Goal: Check status: Check status

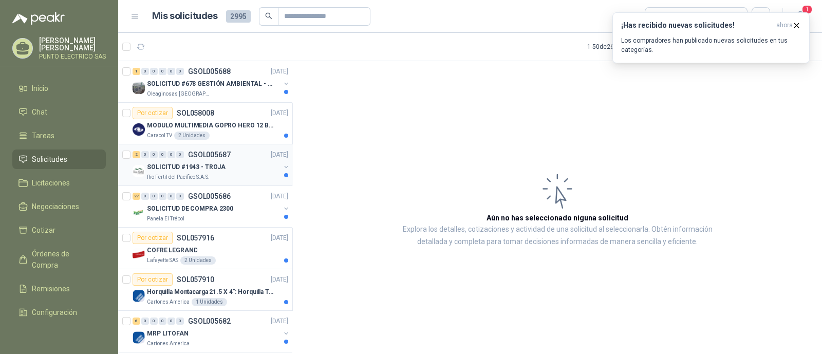
click at [213, 165] on p "SOLICITUD #1943 - TROJA" at bounding box center [186, 167] width 79 height 10
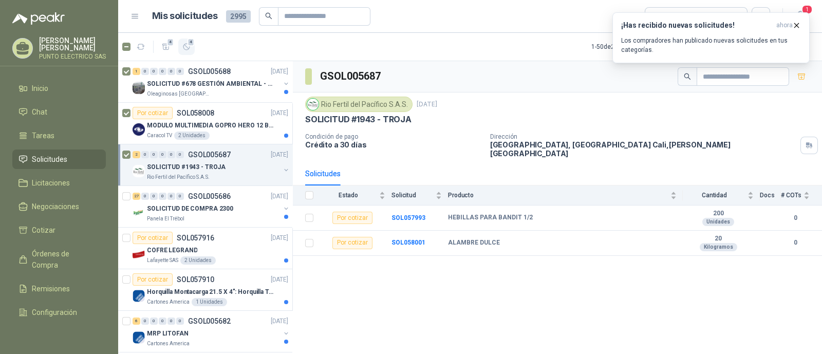
click at [188, 52] on button "4" at bounding box center [186, 47] width 16 height 16
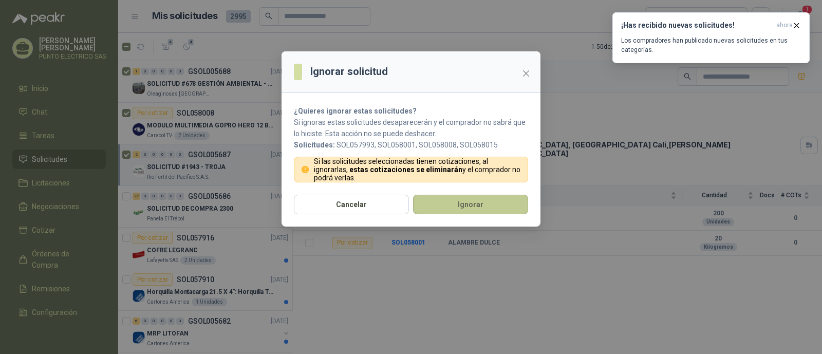
click at [478, 203] on button "Ignorar" at bounding box center [470, 205] width 115 height 20
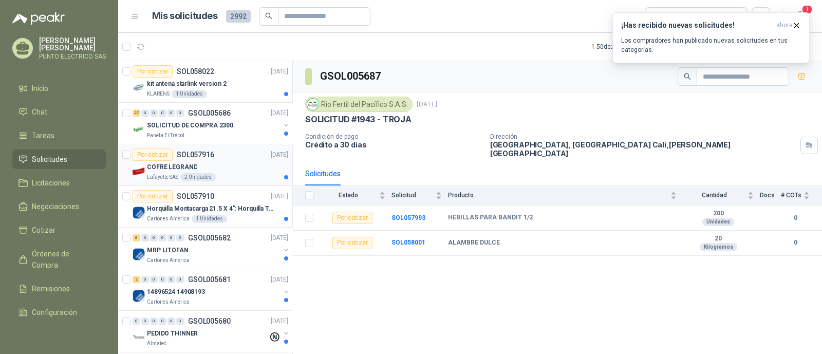
click at [219, 161] on div "COFRE LEGRAND" at bounding box center [217, 167] width 141 height 12
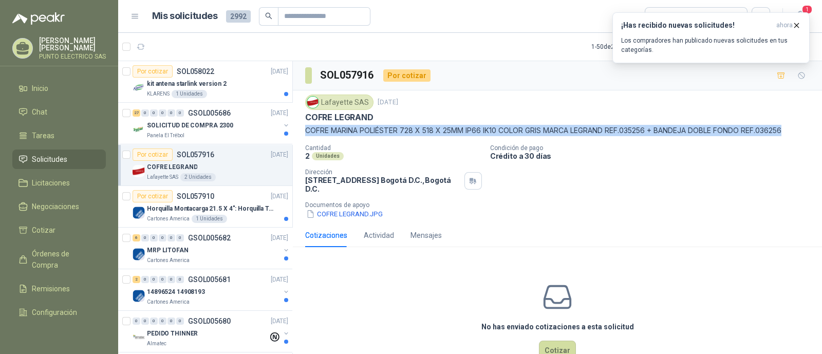
drag, startPoint x: 309, startPoint y: 127, endPoint x: 776, endPoint y: 145, distance: 467.5
click at [794, 133] on p "COFRE MARINA POLIÉSTER 728 X 518 X 25MM IP66 IK10 COLOR GRIS MARCA LEGRAND REF.…" at bounding box center [557, 130] width 505 height 11
copy p "COFRE MARINA POLIÉSTER 728 X 518 X 25MM IP66 IK10 COLOR GRIS MARCA LEGRAND REF.…"
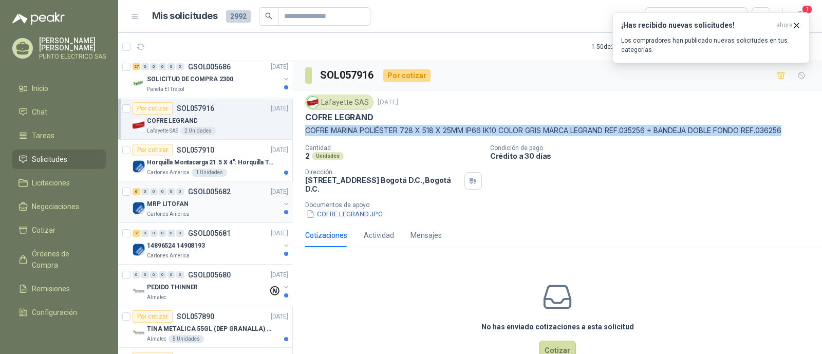
scroll to position [64, 0]
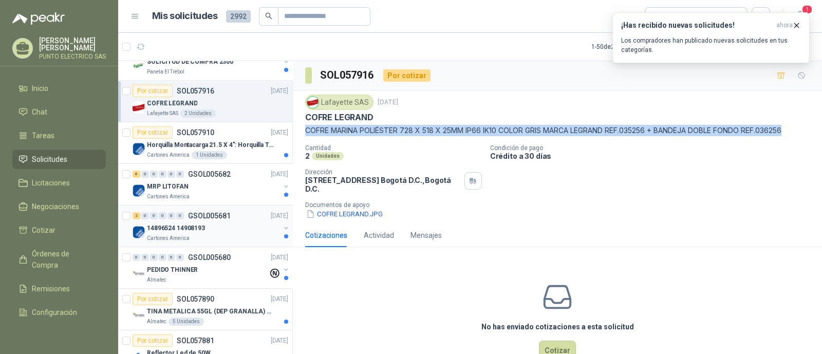
click at [180, 219] on div "2 0 0 0 0 0 GSOL005681 [DATE]" at bounding box center [212, 216] width 158 height 12
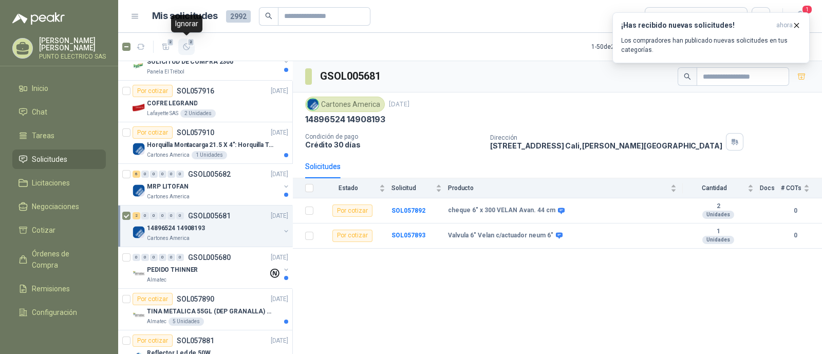
click at [188, 45] on span "2" at bounding box center [191, 42] width 7 height 8
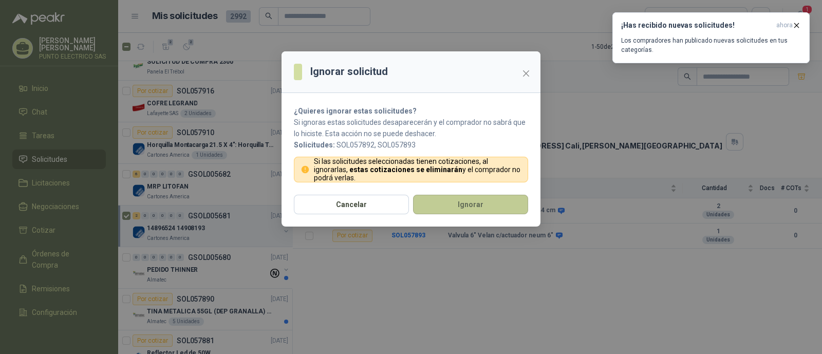
click at [482, 200] on button "Ignorar" at bounding box center [470, 205] width 115 height 20
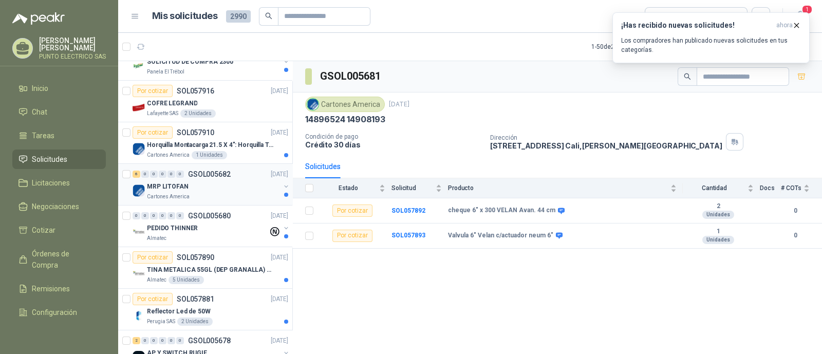
click at [211, 183] on div "MRP LITOFAN" at bounding box center [213, 186] width 133 height 12
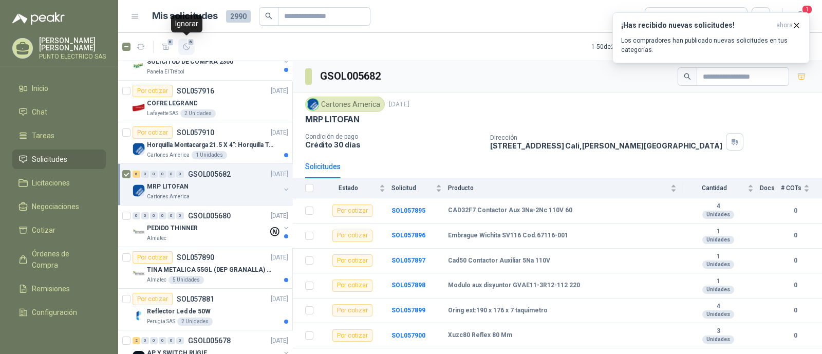
click at [188, 49] on icon "button" at bounding box center [186, 47] width 9 height 9
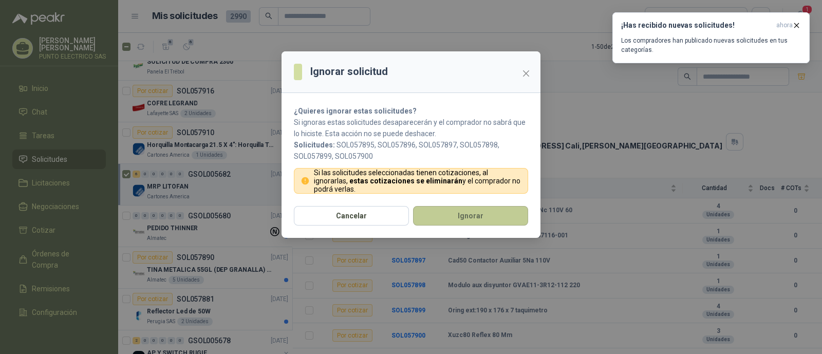
click at [495, 215] on button "Ignorar" at bounding box center [470, 216] width 115 height 20
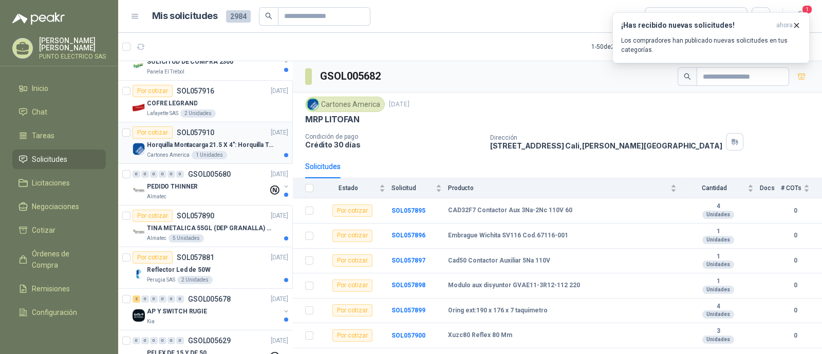
click at [234, 140] on p "Horquilla Montacarga 21.5 X 4": Horquilla Telescopica Overall size 2108 x 660 x…" at bounding box center [211, 145] width 128 height 10
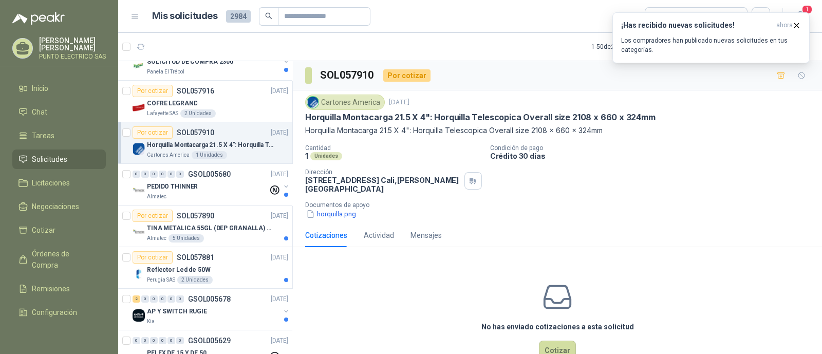
scroll to position [21, 0]
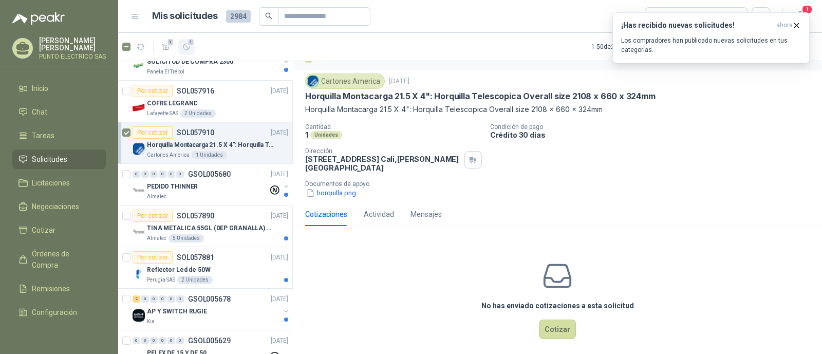
click at [188, 48] on icon "button" at bounding box center [186, 47] width 9 height 9
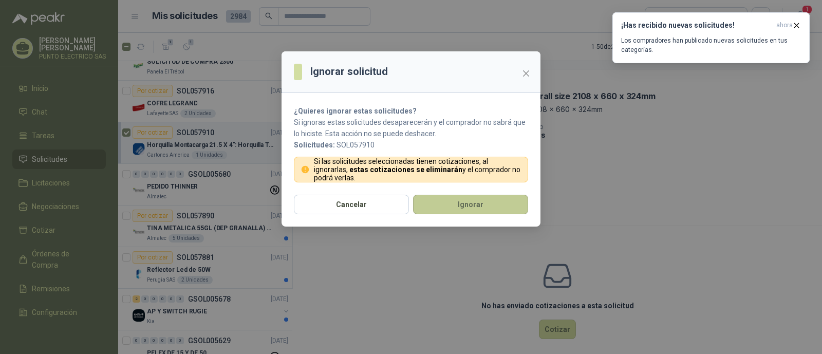
click at [470, 198] on button "Ignorar" at bounding box center [470, 205] width 115 height 20
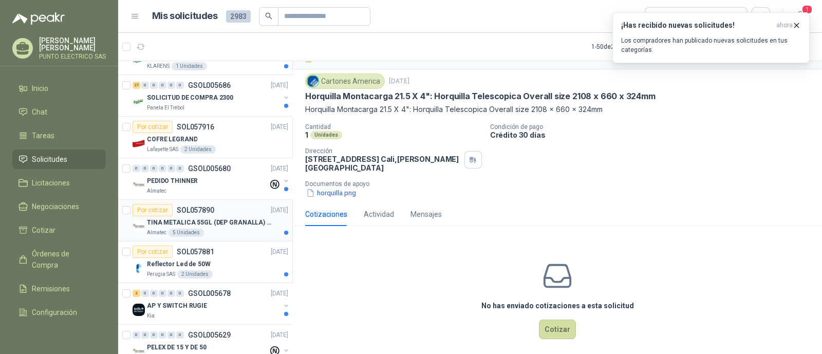
scroll to position [0, 0]
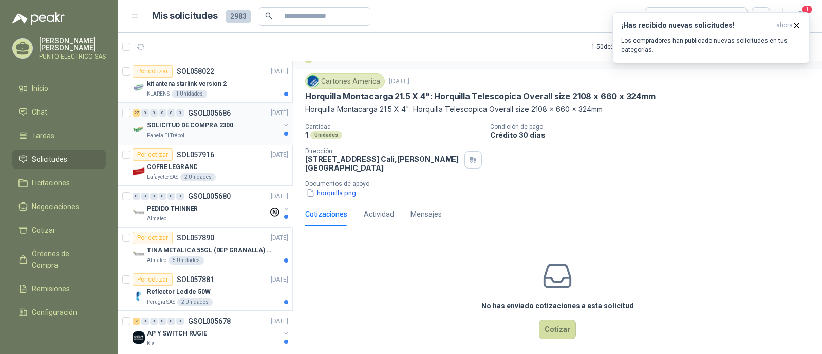
click at [205, 122] on p "SOLICITUD DE COMPRA 2300" at bounding box center [190, 126] width 86 height 10
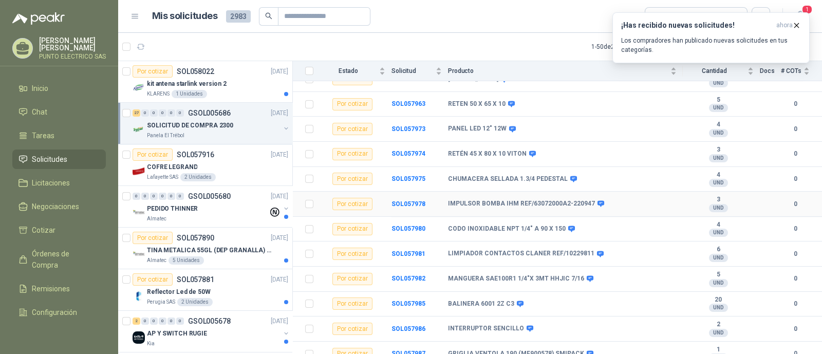
scroll to position [516, 0]
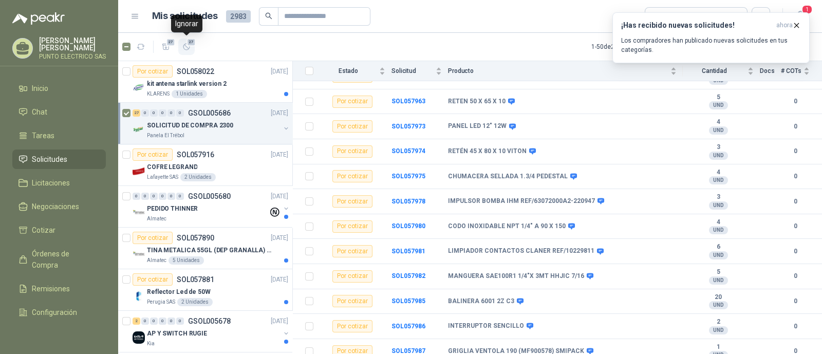
click at [187, 47] on icon "button" at bounding box center [186, 47] width 6 height 6
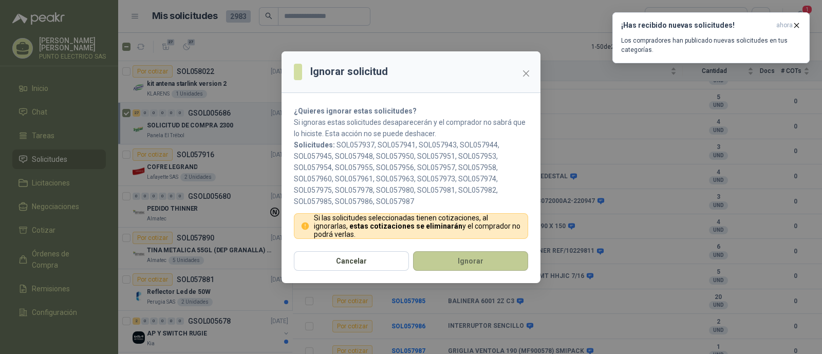
click at [479, 253] on button "Ignorar" at bounding box center [470, 261] width 115 height 20
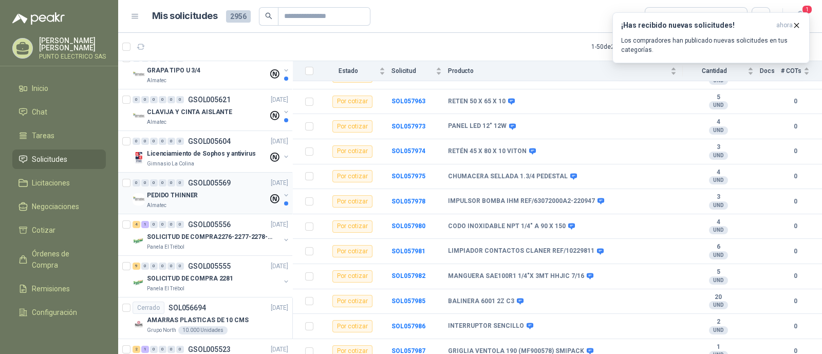
scroll to position [385, 0]
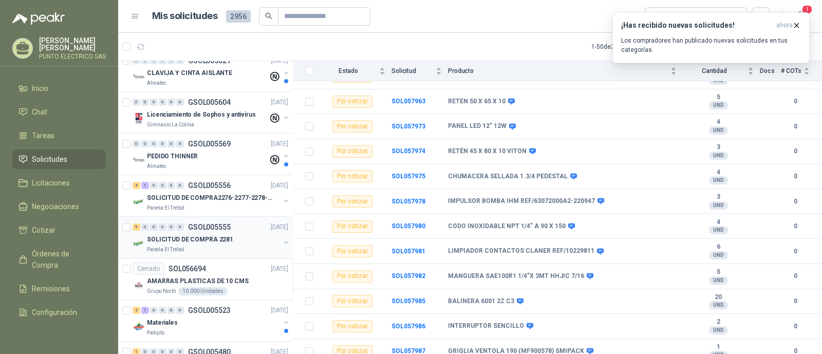
click at [198, 233] on div "SOLICITUD DE COMPRA 2281" at bounding box center [213, 239] width 133 height 12
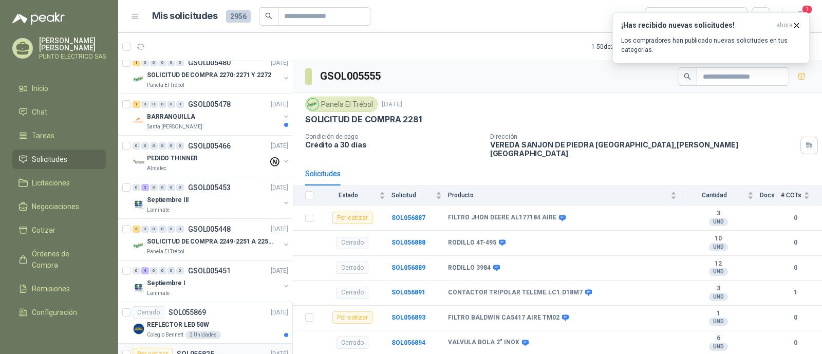
scroll to position [642, 0]
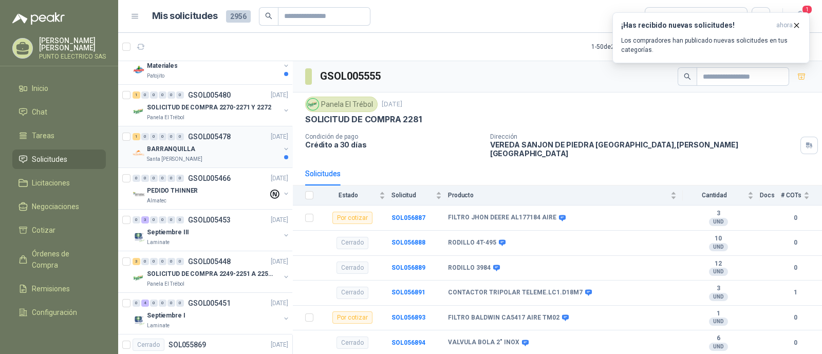
click at [180, 156] on p "Santa [PERSON_NAME]" at bounding box center [175, 159] width 56 height 8
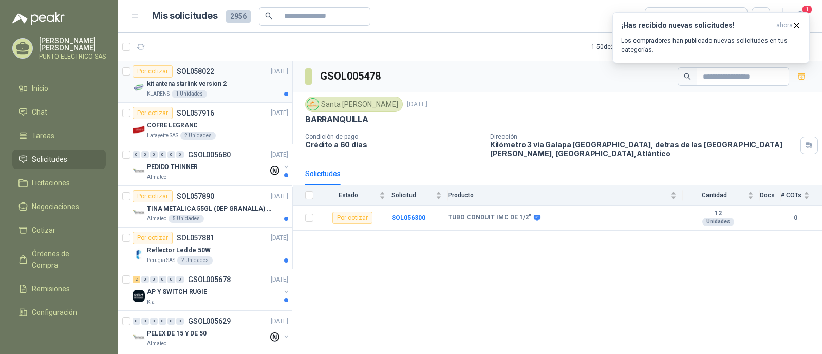
click at [241, 83] on div "kit antena starlink version 2" at bounding box center [217, 84] width 141 height 12
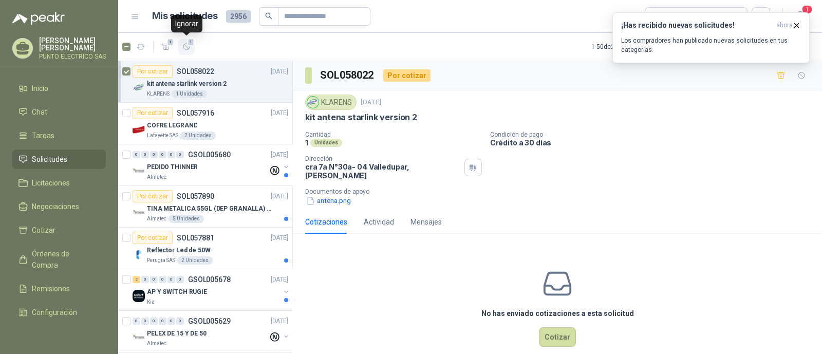
click at [188, 52] on button "1" at bounding box center [186, 47] width 16 height 16
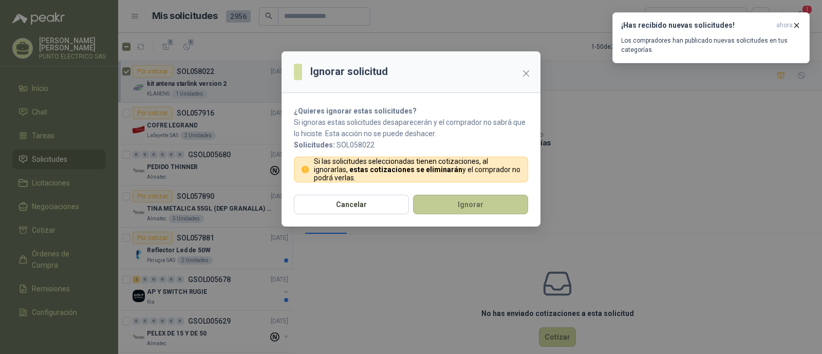
click at [485, 200] on button "Ignorar" at bounding box center [470, 205] width 115 height 20
